Goal: Task Accomplishment & Management: Use online tool/utility

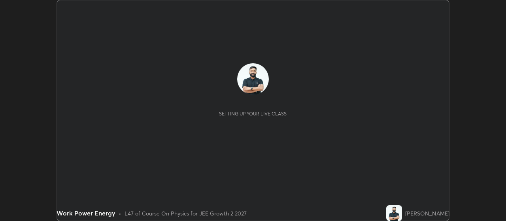
scroll to position [221, 506]
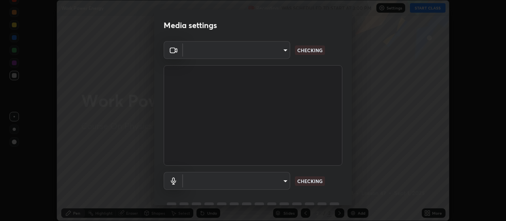
type input "aa80b3cfad25c03b964e6ff1e85cf5bf4b92df3966dde2f5c6b0d50eac350734"
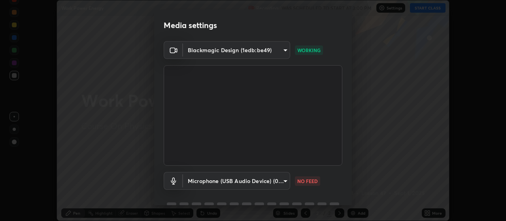
scroll to position [38, 0]
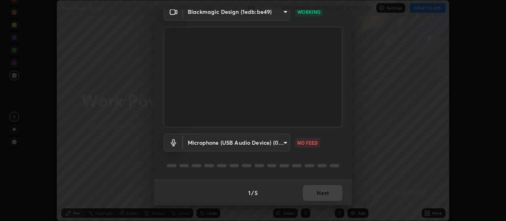
click at [286, 141] on body "Erase all Work Power Energy Recording WAS SCHEDULED TO START AT 3:00 PM Setting…" at bounding box center [253, 110] width 506 height 221
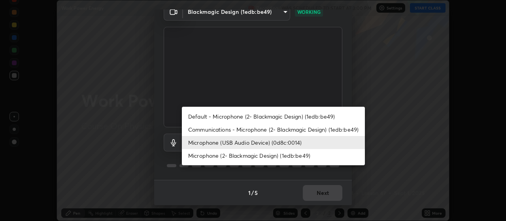
click at [271, 130] on li "Communications - Microphone (2- Blackmagic Design) (1edb:be49)" at bounding box center [273, 129] width 183 height 13
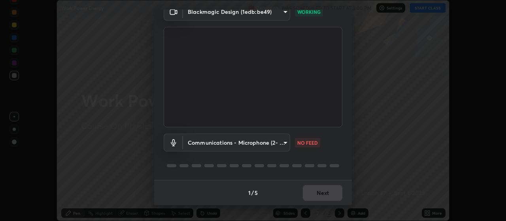
click at [265, 143] on body "Erase all Work Power Energy Recording WAS SCHEDULED TO START AT 3:00 PM Setting…" at bounding box center [253, 110] width 506 height 221
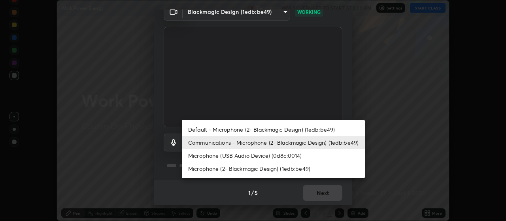
click at [260, 156] on li "Microphone (USB Audio Device) (0d8c:0014)" at bounding box center [273, 155] width 183 height 13
type input "4152eadd631482af786d3cfa734edf88c1bf9d58df27661f67b4df8b2f2fba22"
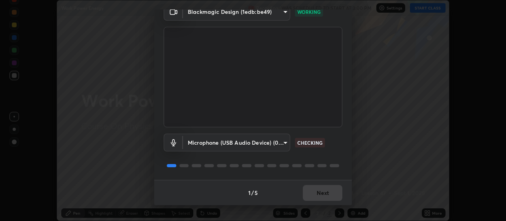
click at [325, 193] on div "1 / 5 Next" at bounding box center [253, 192] width 198 height 25
click at [329, 197] on div "1 / 5 Next" at bounding box center [253, 192] width 198 height 25
click at [331, 196] on div "1 / 5 Next" at bounding box center [253, 192] width 198 height 25
click at [324, 191] on div "1 / 5 Next" at bounding box center [253, 192] width 198 height 25
click at [327, 195] on div "1 / 5 Next" at bounding box center [253, 192] width 198 height 25
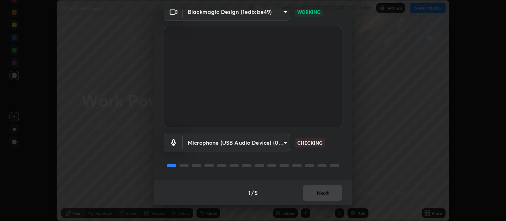
click at [328, 197] on div "1 / 5 Next" at bounding box center [253, 192] width 198 height 25
click at [331, 195] on div "1 / 5 Next" at bounding box center [253, 192] width 198 height 25
click at [331, 196] on div "1 / 5 Next" at bounding box center [253, 192] width 198 height 25
click at [333, 196] on div "1 / 5 Next" at bounding box center [253, 192] width 198 height 25
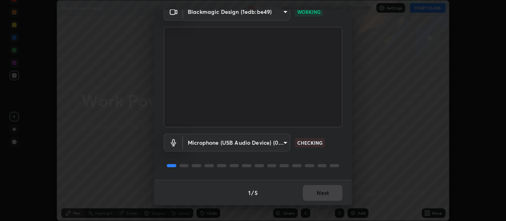
click at [334, 196] on div "1 / 5 Next" at bounding box center [253, 192] width 198 height 25
click at [335, 196] on div "1 / 5 Next" at bounding box center [253, 192] width 198 height 25
click at [336, 195] on div "1 / 5 Next" at bounding box center [253, 192] width 198 height 25
click at [336, 195] on button "Next" at bounding box center [323, 193] width 40 height 16
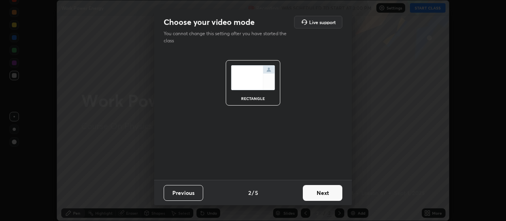
scroll to position [0, 0]
click at [338, 195] on button "Next" at bounding box center [323, 193] width 40 height 16
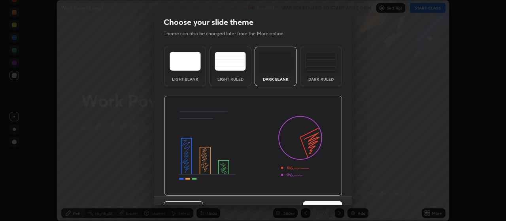
click at [338, 195] on img at bounding box center [253, 146] width 178 height 100
click at [338, 202] on button "Next" at bounding box center [323, 209] width 40 height 16
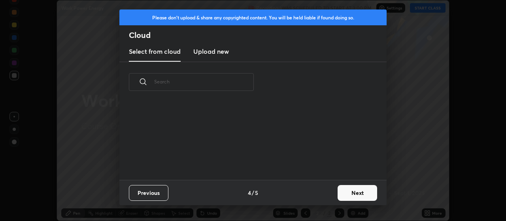
scroll to position [78, 254]
click at [344, 188] on button "Next" at bounding box center [358, 193] width 40 height 16
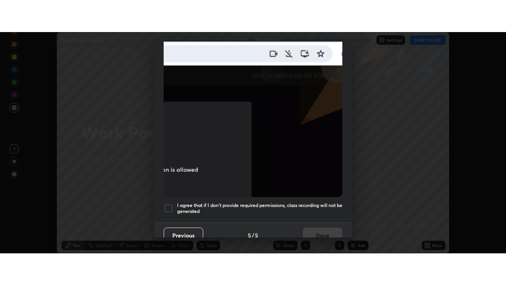
scroll to position [200, 0]
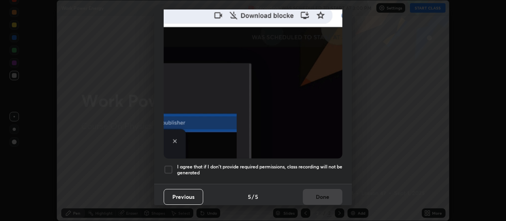
click at [320, 164] on h5 "I agree that if I don't provide required permissions, class recording will not …" at bounding box center [259, 170] width 165 height 12
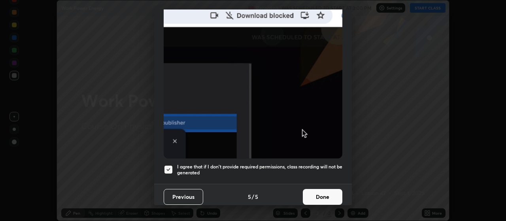
click at [322, 190] on button "Done" at bounding box center [323, 197] width 40 height 16
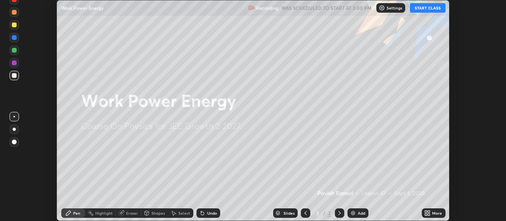
click at [440, 217] on div "More" at bounding box center [434, 212] width 24 height 9
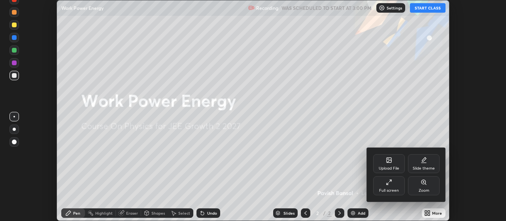
click at [391, 189] on div "Full screen" at bounding box center [389, 191] width 20 height 4
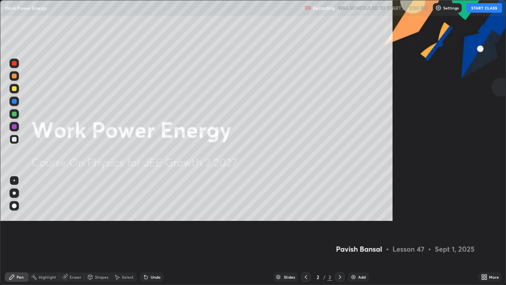
scroll to position [285, 506]
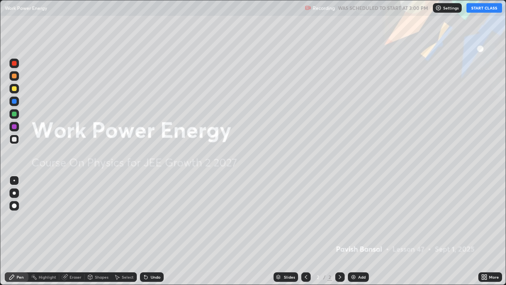
click at [473, 9] on button "START CLASS" at bounding box center [485, 7] width 36 height 9
